Goal: Information Seeking & Learning: Learn about a topic

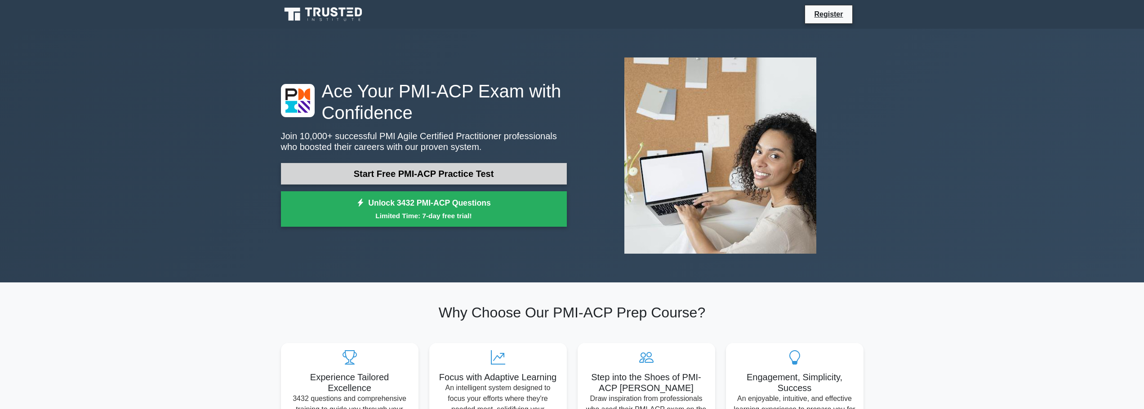
click at [423, 174] on link "Start Free PMI-ACP Practice Test" at bounding box center [424, 174] width 286 height 22
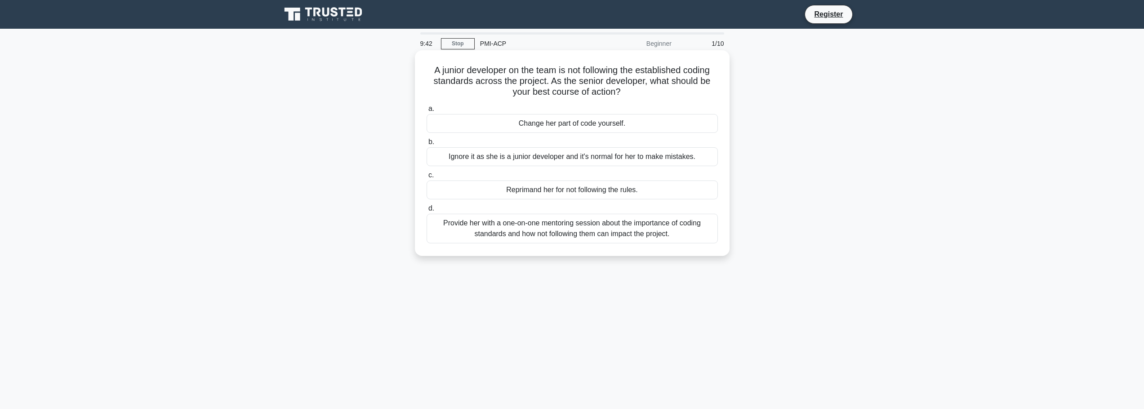
click at [623, 233] on div "Provide her with a one-on-one mentoring session about the importance of coding …" at bounding box center [572, 229] width 291 height 30
click at [427, 212] on input "d. Provide her with a one-on-one mentoring session about the importance of codi…" at bounding box center [427, 209] width 0 height 6
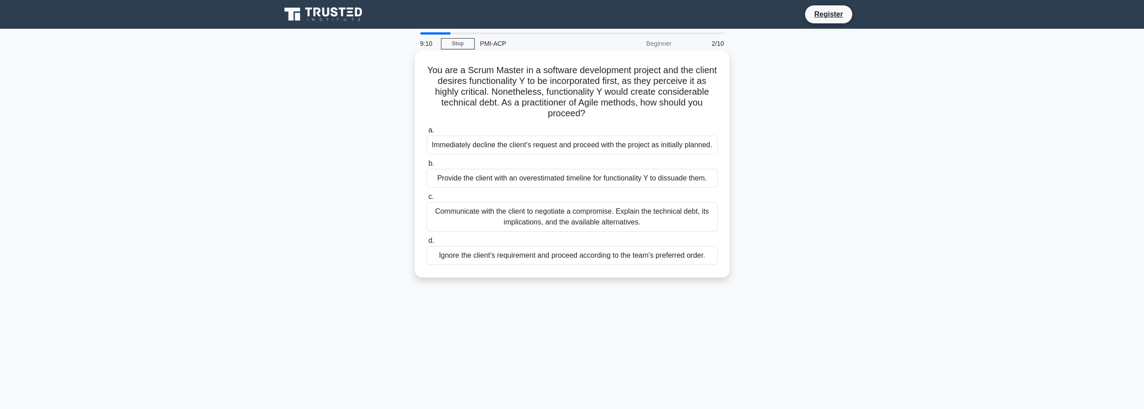
click at [591, 220] on div "Communicate with the client to negotiate a compromise. Explain the technical de…" at bounding box center [572, 217] width 291 height 30
click at [427, 200] on input "c. Communicate with the client to negotiate a compromise. Explain the technical…" at bounding box center [427, 197] width 0 height 6
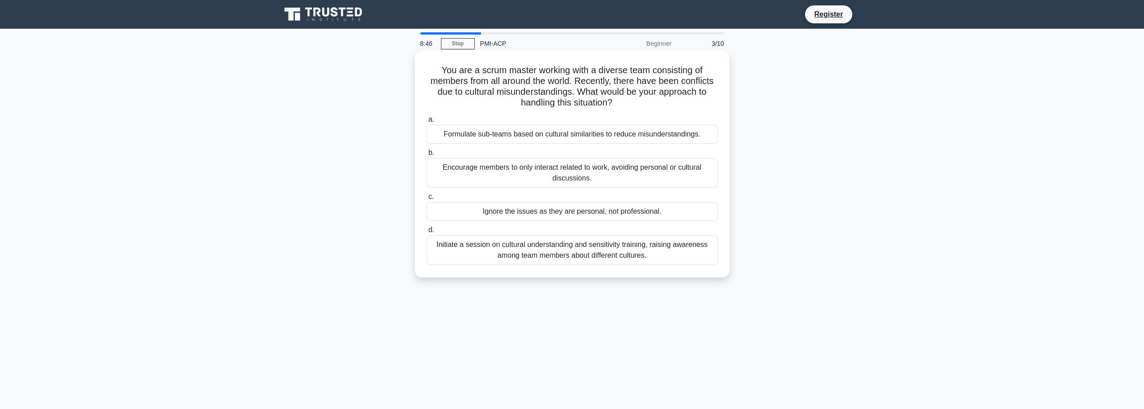
click at [647, 249] on div "Initiate a session on cultural understanding and sensitivity training, raising …" at bounding box center [572, 251] width 291 height 30
click at [427, 233] on input "d. Initiate a session on cultural understanding and sensitivity training, raisi…" at bounding box center [427, 230] width 0 height 6
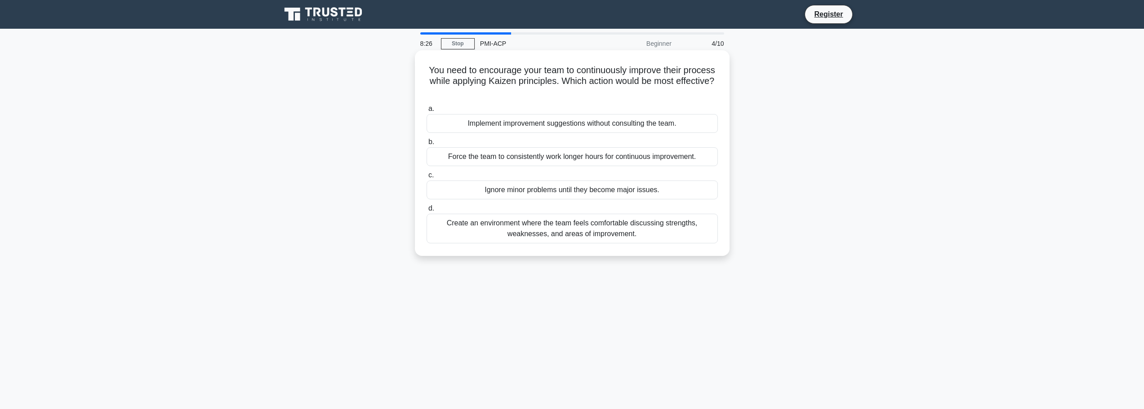
click at [636, 230] on div "Create an environment where the team feels comfortable discussing strengths, we…" at bounding box center [572, 229] width 291 height 30
click at [427, 212] on input "d. Create an environment where the team feels comfortable discussing strengths,…" at bounding box center [427, 209] width 0 height 6
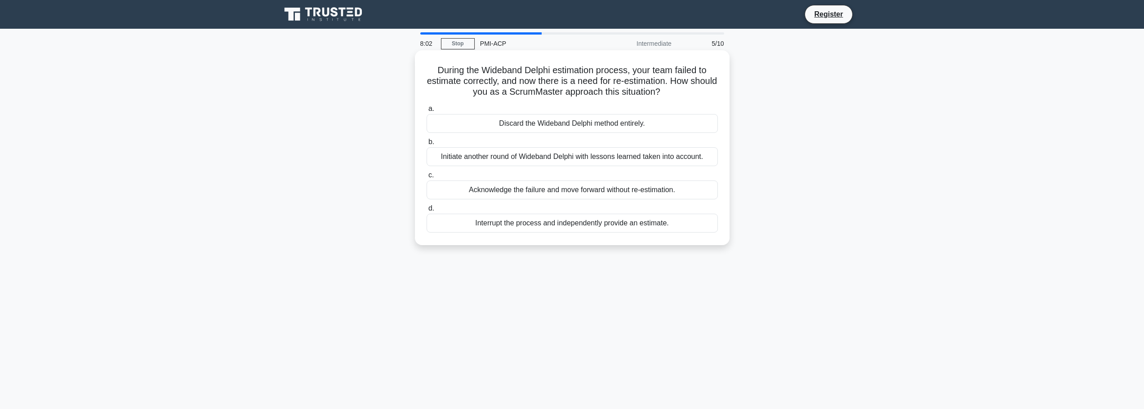
click at [567, 160] on div "Initiate another round of Wideband Delphi with lessons learned taken into accou…" at bounding box center [572, 156] width 291 height 19
click at [427, 145] on input "b. Initiate another round of Wideband Delphi with lessons learned taken into ac…" at bounding box center [427, 142] width 0 height 6
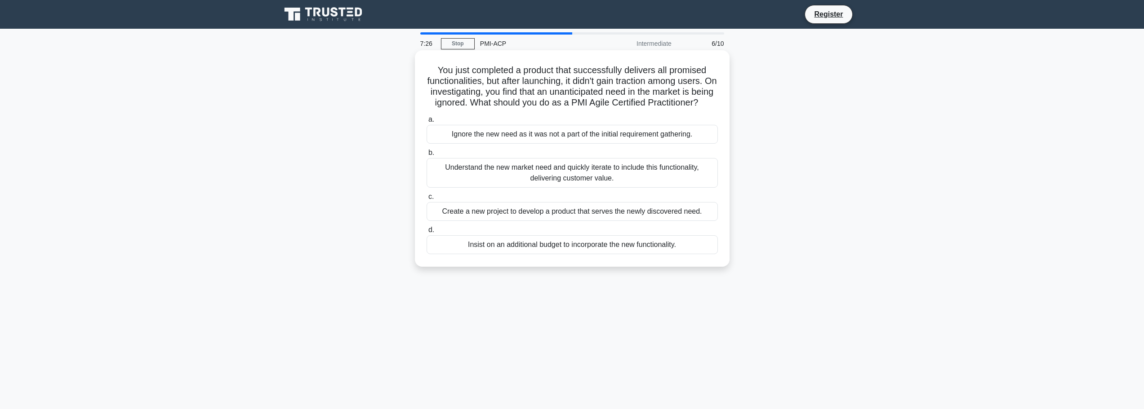
click at [578, 188] on div "Understand the new market need and quickly iterate to include this functionalit…" at bounding box center [572, 173] width 291 height 30
click at [427, 156] on input "b. Understand the new market need and quickly iterate to include this functiona…" at bounding box center [427, 153] width 0 height 6
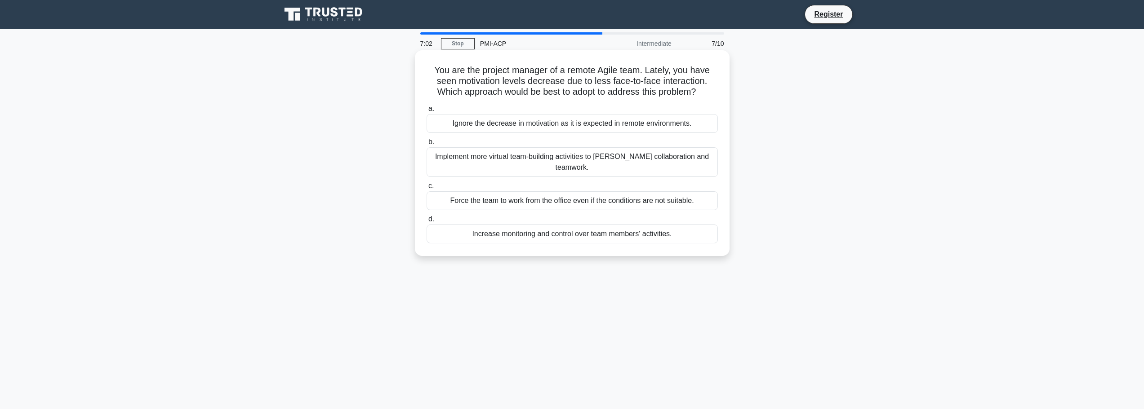
click at [583, 159] on div "Implement more virtual team-building activities to foster collaboration and tea…" at bounding box center [572, 162] width 291 height 30
click at [427, 145] on input "b. Implement more virtual team-building activities to foster collaboration and …" at bounding box center [427, 142] width 0 height 6
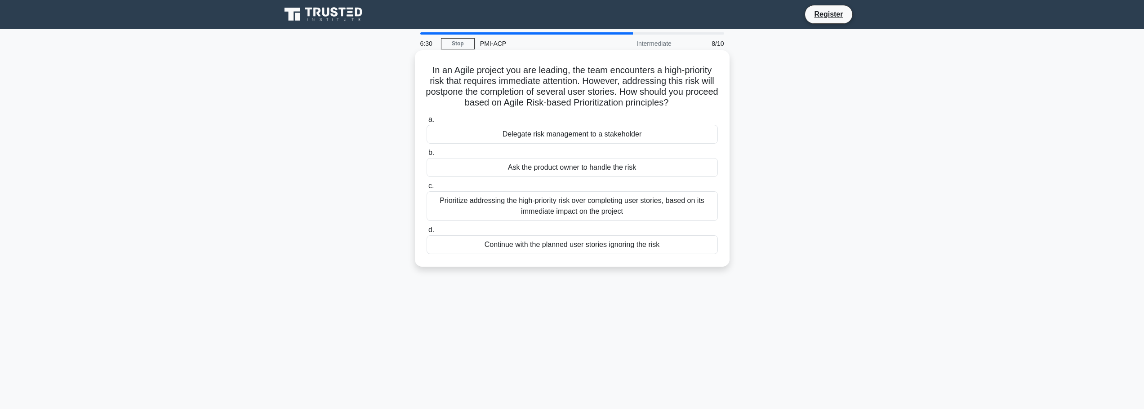
click at [635, 211] on div "Prioritize addressing the high-priority risk over completing user stories, base…" at bounding box center [572, 206] width 291 height 30
click at [427, 189] on input "c. Prioritize addressing the high-priority risk over completing user stories, b…" at bounding box center [427, 186] width 0 height 6
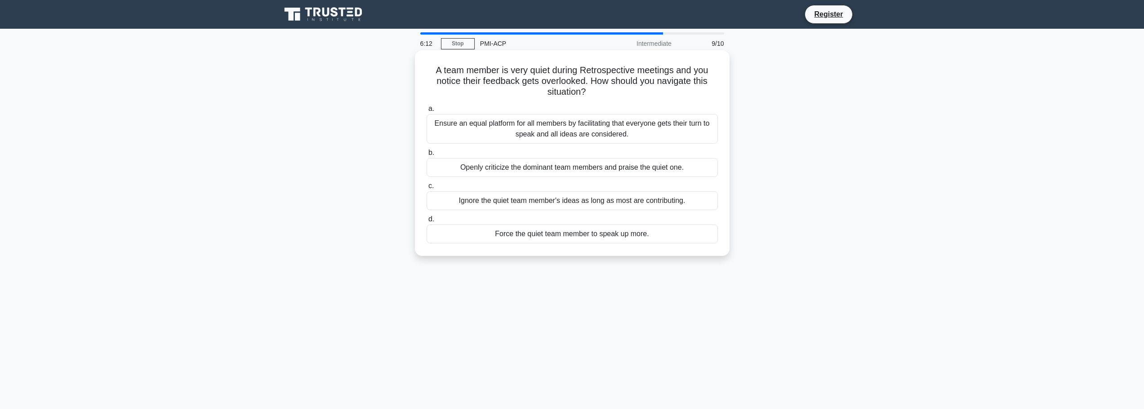
click at [634, 138] on div "Ensure an equal platform for all members by facilitating that everyone gets the…" at bounding box center [572, 129] width 291 height 30
click at [427, 112] on input "a. Ensure an equal platform for all members by facilitating that everyone gets …" at bounding box center [427, 109] width 0 height 6
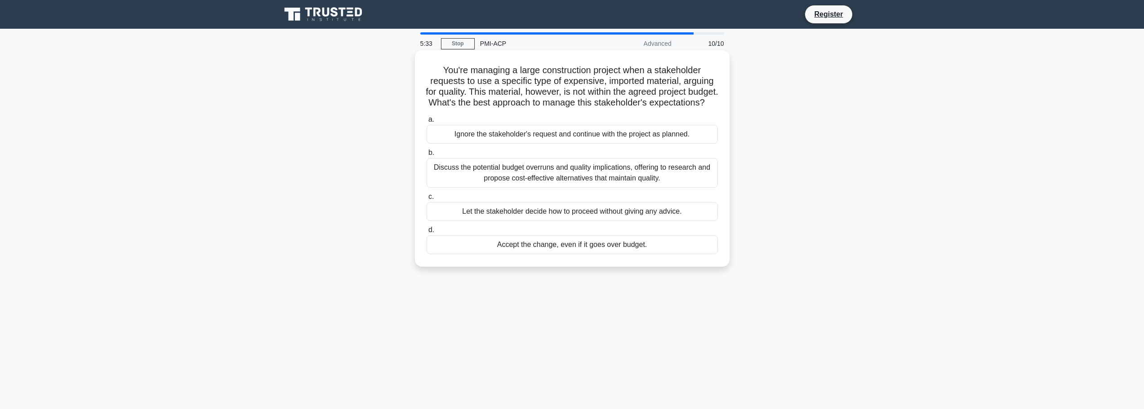
click at [603, 183] on div "Discuss the potential budget overruns and quality implications, offering to res…" at bounding box center [572, 173] width 291 height 30
click at [427, 156] on input "b. Discuss the potential budget overruns and quality implications, offering to …" at bounding box center [427, 153] width 0 height 6
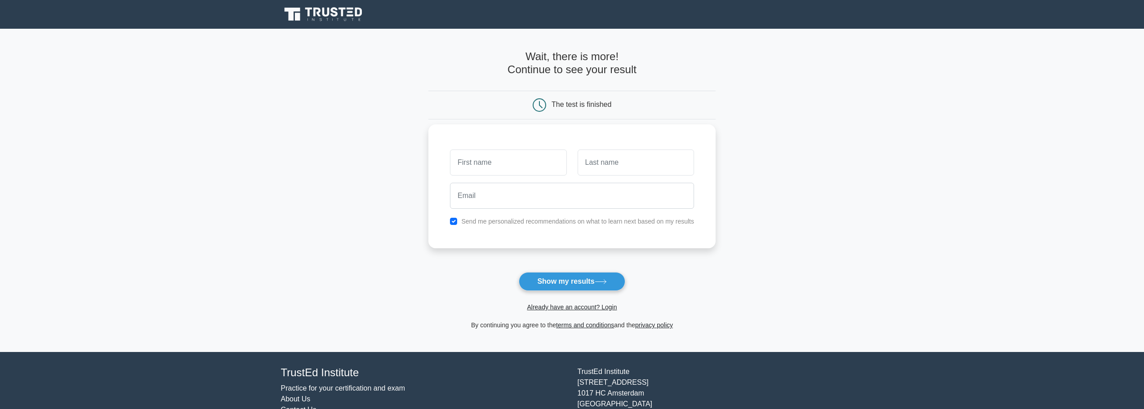
click at [496, 165] on input "text" at bounding box center [508, 163] width 116 height 26
type input "Tumelo"
click at [597, 160] on input "text" at bounding box center [636, 163] width 116 height 26
type input "Matjekane"
click at [538, 196] on input "email" at bounding box center [572, 196] width 244 height 26
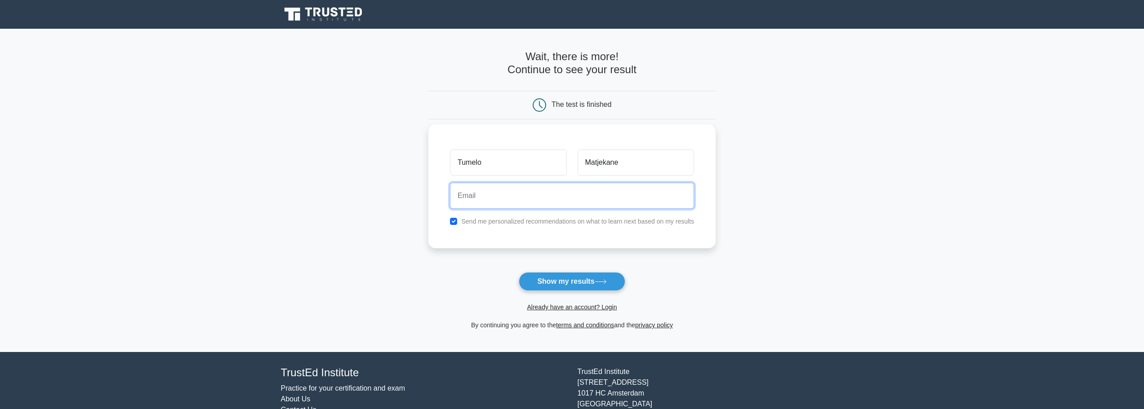
type input "tumelo.matjekane@outlook.com"
click at [577, 283] on button "Show my results" at bounding box center [572, 281] width 106 height 19
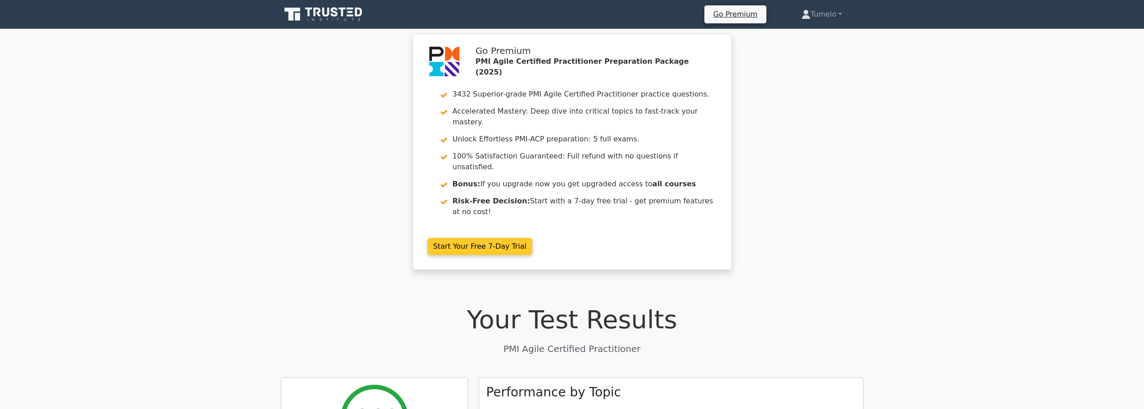
click at [480, 238] on link "Start Your Free 7-Day Trial" at bounding box center [479, 246] width 105 height 17
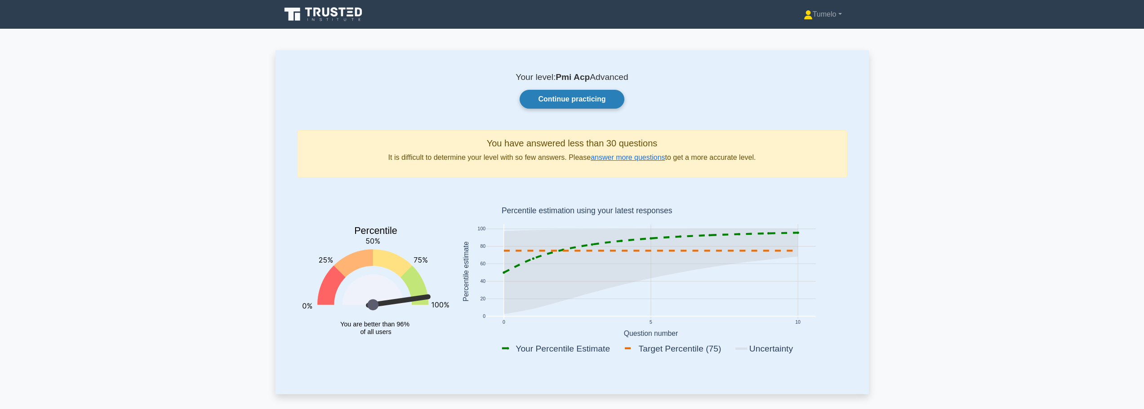
click at [569, 98] on link "Continue practicing" at bounding box center [572, 99] width 104 height 19
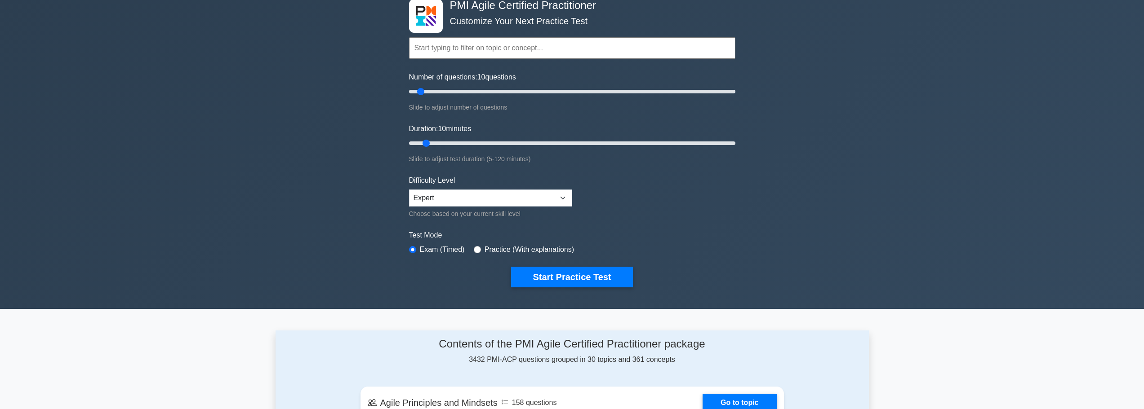
scroll to position [45, 0]
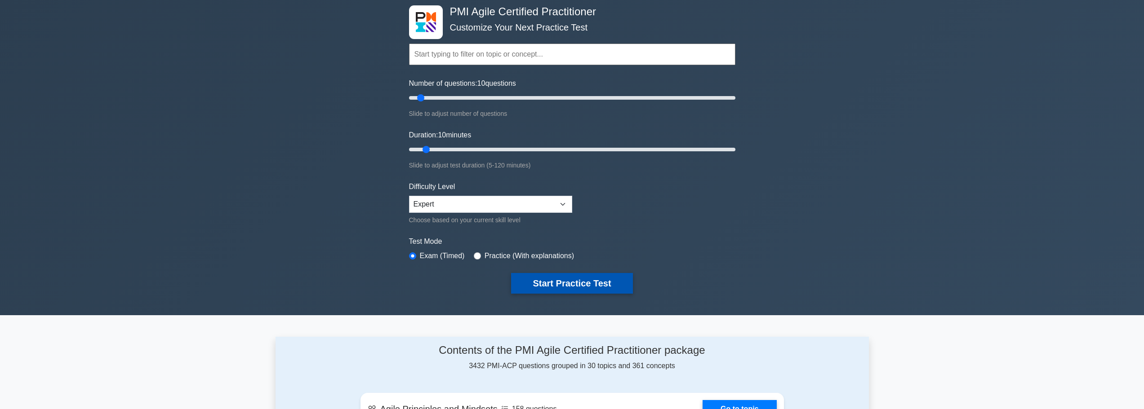
click at [574, 281] on button "Start Practice Test" at bounding box center [571, 283] width 121 height 21
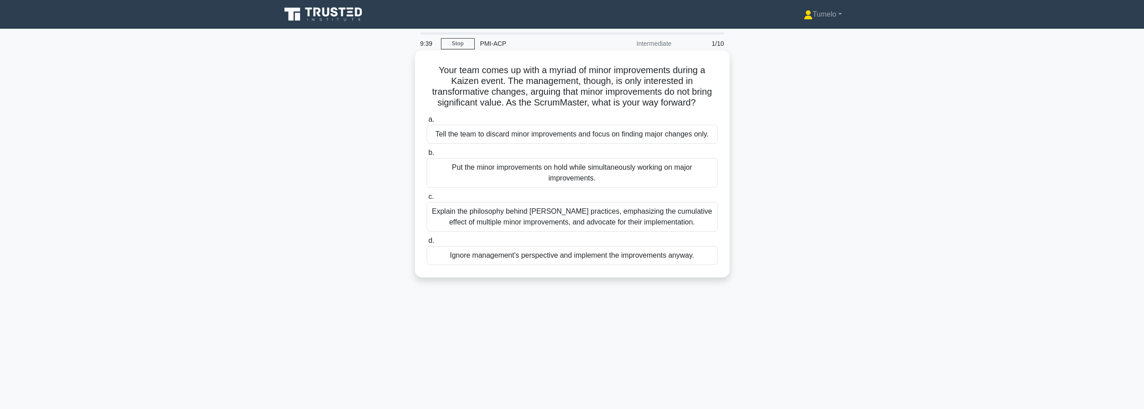
click at [622, 219] on div "Explain the philosophy behind [PERSON_NAME] practices, emphasizing the cumulati…" at bounding box center [572, 217] width 291 height 30
click at [427, 200] on input "c. Explain the philosophy behind Kaizen practices, emphasizing the cumulative e…" at bounding box center [427, 197] width 0 height 6
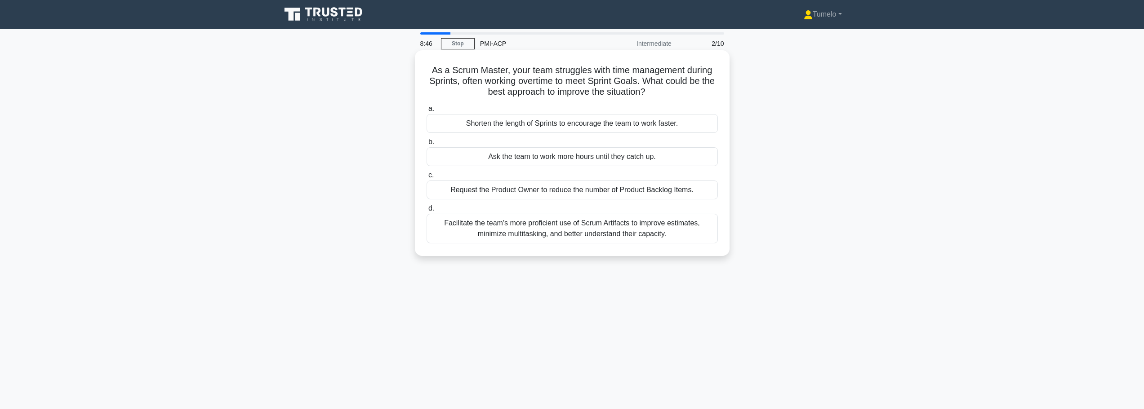
click at [595, 235] on div "Facilitate the team's more proficient use of Scrum Artifacts to improve estimat…" at bounding box center [572, 229] width 291 height 30
click at [427, 212] on input "d. Facilitate the team's more proficient use of Scrum Artifacts to improve esti…" at bounding box center [427, 209] width 0 height 6
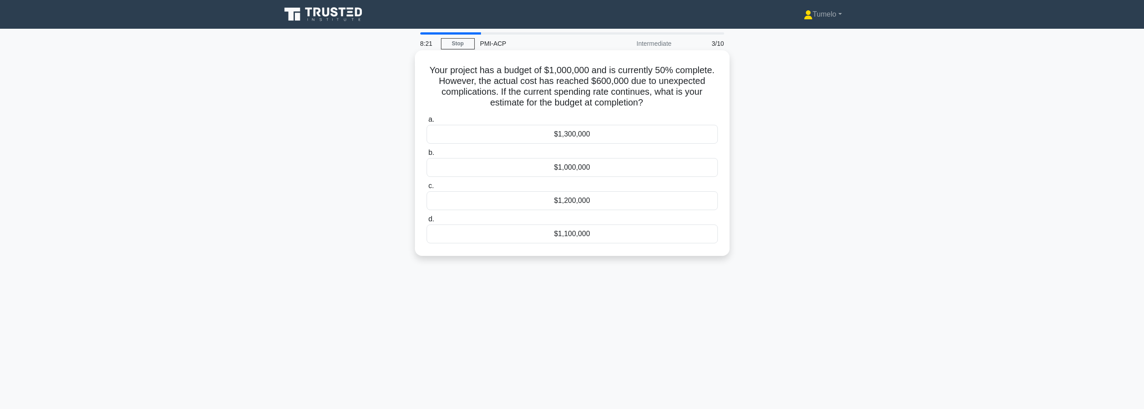
click at [608, 235] on div "$1,100,000" at bounding box center [572, 234] width 291 height 19
click at [427, 222] on input "d. $1,100,000" at bounding box center [427, 220] width 0 height 6
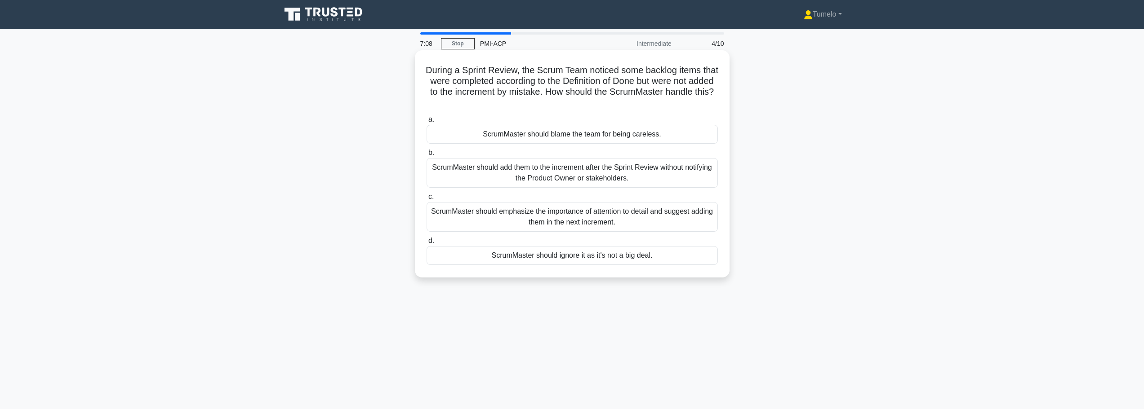
click at [591, 219] on div "ScrumMaster should emphasize the importance of attention to detail and suggest …" at bounding box center [572, 217] width 291 height 30
click at [427, 200] on input "c. ScrumMaster should emphasize the importance of attention to detail and sugge…" at bounding box center [427, 197] width 0 height 6
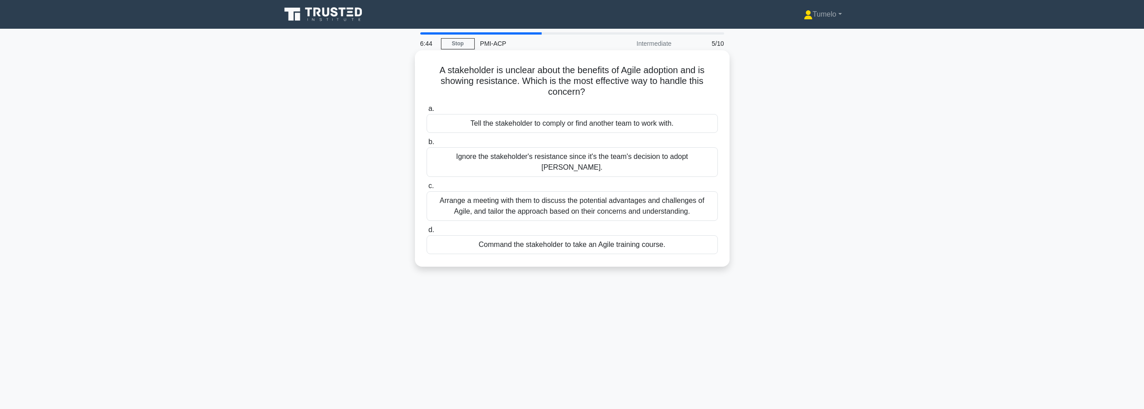
click at [669, 200] on div "Arrange a meeting with them to discuss the potential advantages and challenges …" at bounding box center [572, 206] width 291 height 30
click at [427, 189] on input "c. Arrange a meeting with them to discuss the potential advantages and challeng…" at bounding box center [427, 186] width 0 height 6
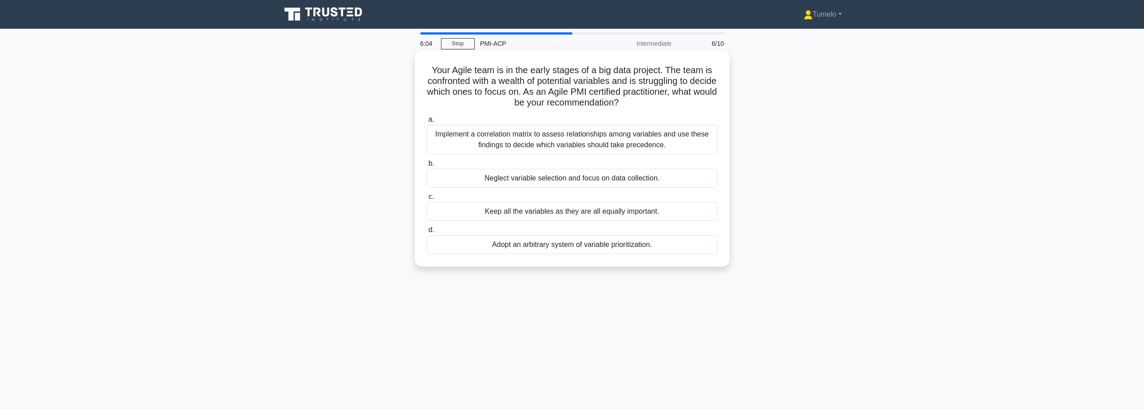
click at [636, 143] on div "Implement a correlation matrix to assess relationships among variables and use …" at bounding box center [572, 140] width 291 height 30
click at [427, 123] on input "a. Implement a correlation matrix to assess relationships among variables and u…" at bounding box center [427, 120] width 0 height 6
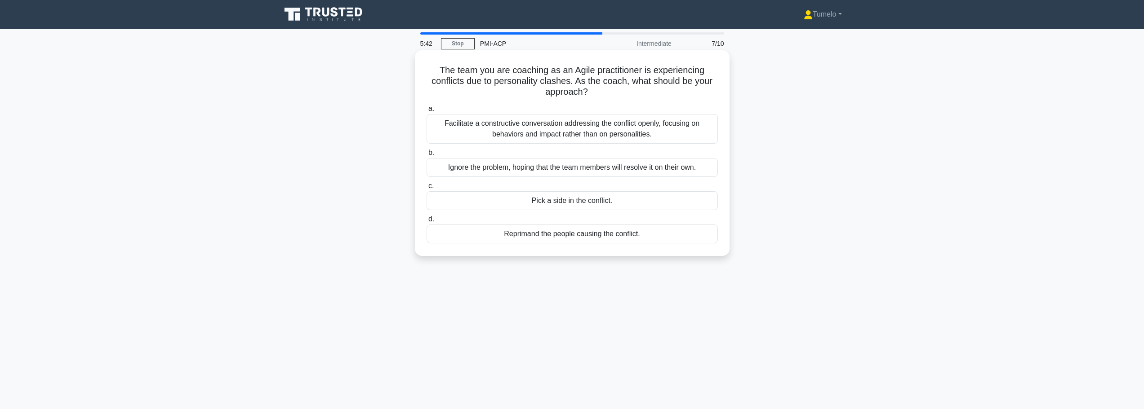
drag, startPoint x: 566, startPoint y: 131, endPoint x: 584, endPoint y: 133, distance: 18.1
click at [567, 131] on div "Facilitate a constructive conversation addressing the conflict openly, focusing…" at bounding box center [572, 129] width 291 height 30
click at [570, 122] on div "Facilitate a constructive conversation addressing the conflict openly, focusing…" at bounding box center [572, 129] width 291 height 30
click at [427, 112] on input "a. Facilitate a constructive conversation addressing the conflict openly, focus…" at bounding box center [427, 109] width 0 height 6
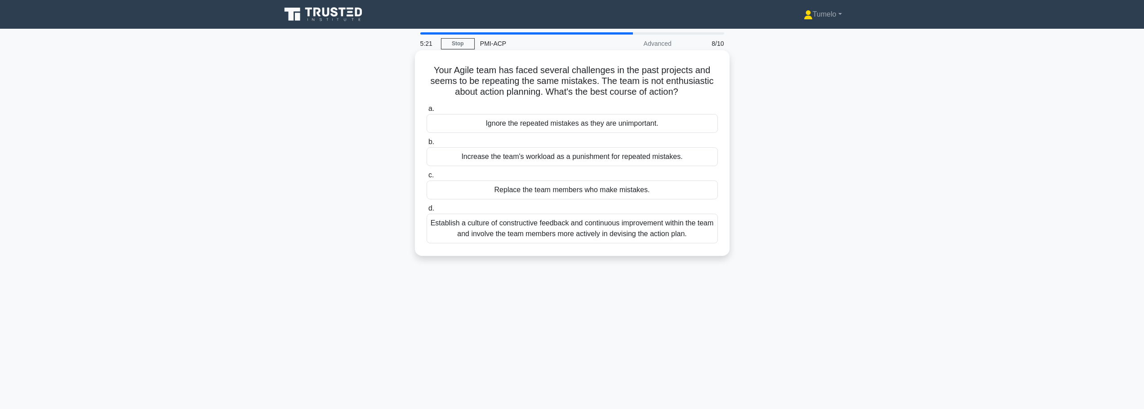
click at [573, 229] on div "Establish a culture of constructive feedback and continuous improvement within …" at bounding box center [572, 229] width 291 height 30
click at [427, 212] on input "d. Establish a culture of constructive feedback and continuous improvement with…" at bounding box center [427, 209] width 0 height 6
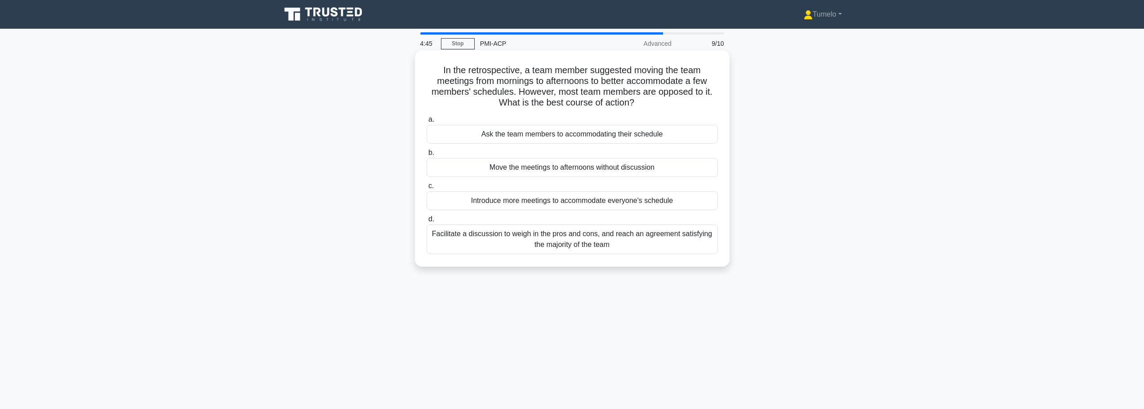
click at [599, 244] on div "Facilitate a discussion to weigh in the pros and cons, and reach an agreement s…" at bounding box center [572, 240] width 291 height 30
click at [427, 222] on input "d. Facilitate a discussion to weigh in the pros and cons, and reach an agreemen…" at bounding box center [427, 220] width 0 height 6
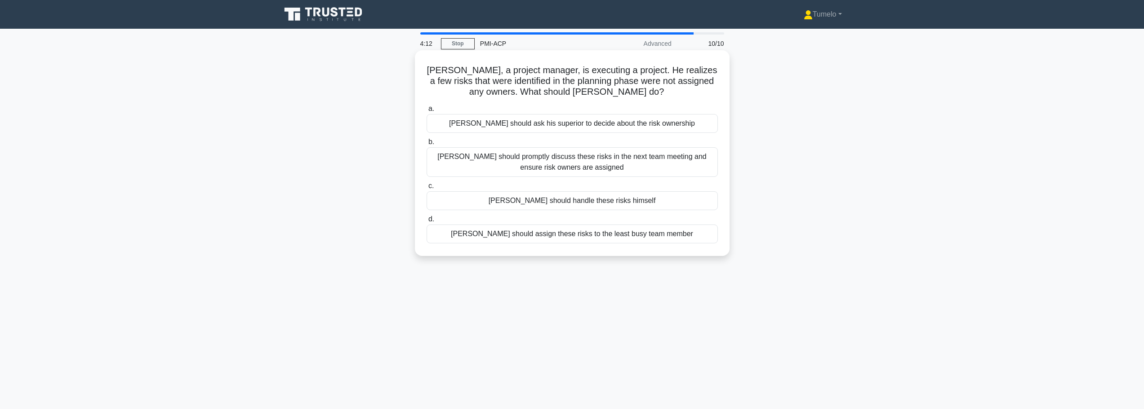
click at [592, 167] on div "Sam should promptly discuss these risks in the next team meeting and ensure ris…" at bounding box center [572, 162] width 291 height 30
click at [427, 145] on input "b. Sam should promptly discuss these risks in the next team meeting and ensure …" at bounding box center [427, 142] width 0 height 6
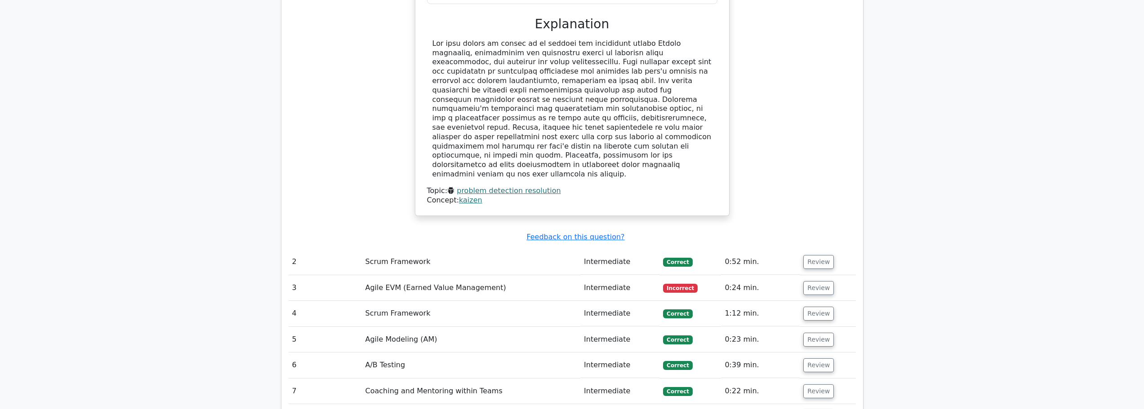
scroll to position [809, 0]
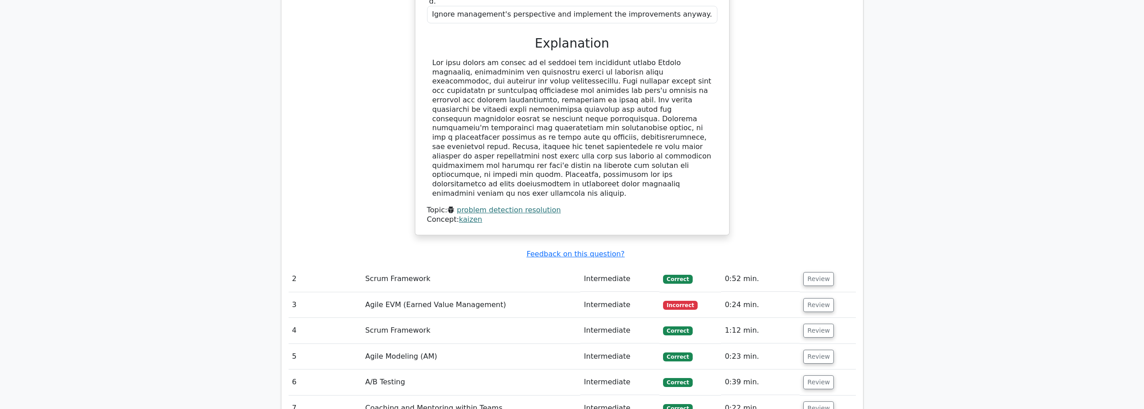
click at [532, 293] on td "Agile EVM (Earned Value Management)" at bounding box center [471, 306] width 219 height 26
click at [810, 298] on button "Review" at bounding box center [818, 305] width 31 height 14
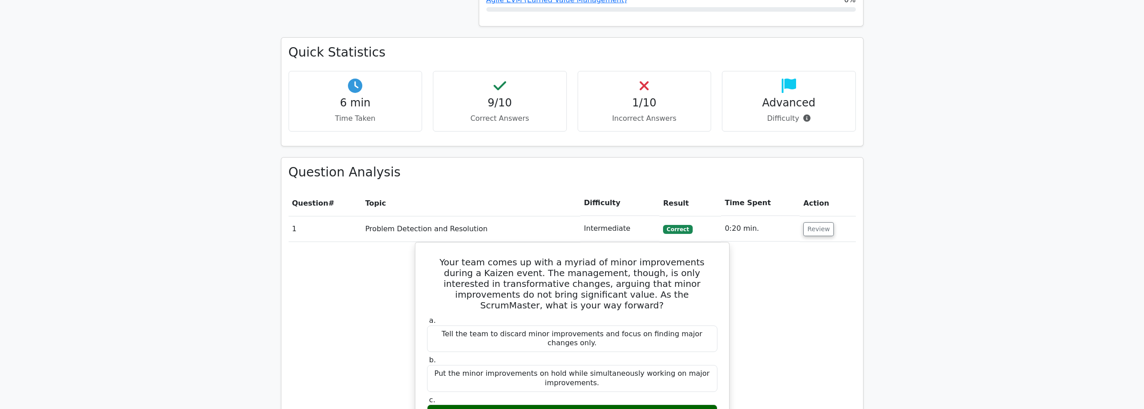
scroll to position [360, 0]
